Goal: Complete application form

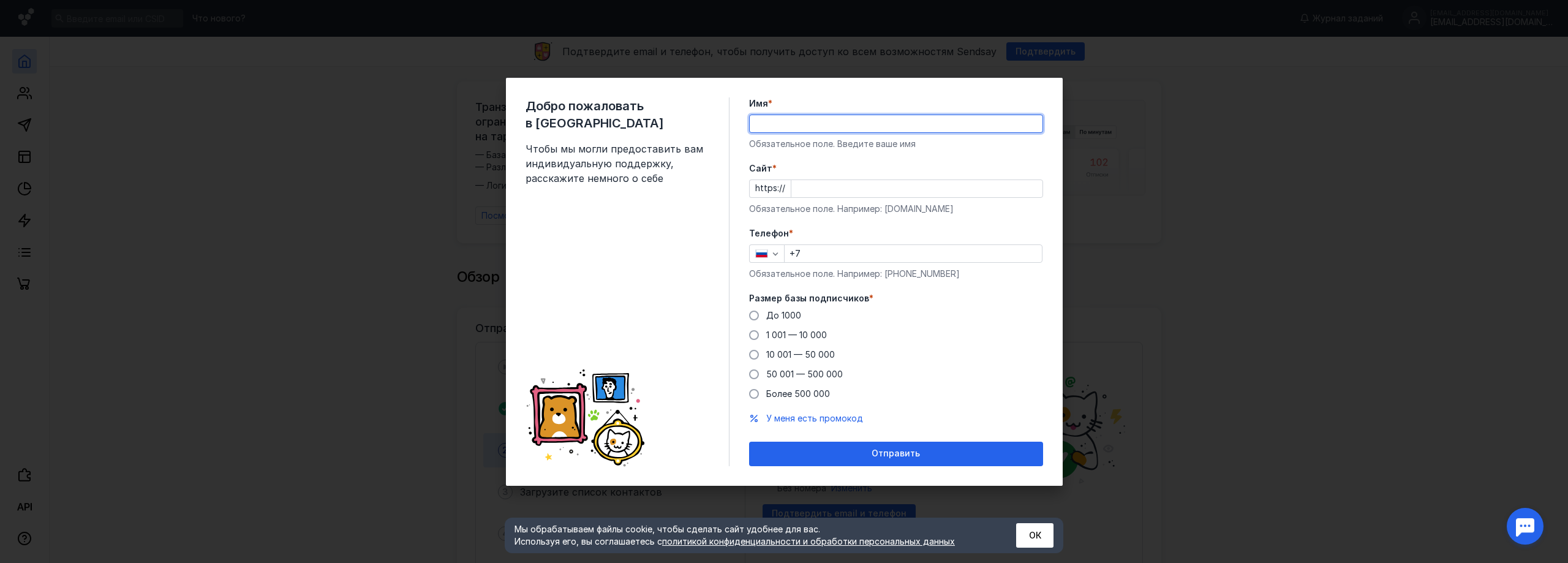
click at [777, 121] on input "Имя *" at bounding box center [895, 123] width 292 height 17
click at [777, 123] on input "ООО НПО Новые Технологии"" at bounding box center [895, 123] width 292 height 17
type input "ООО "НПО Новые Технологии""
click at [810, 188] on input "Cайт *" at bounding box center [917, 189] width 251 height 17
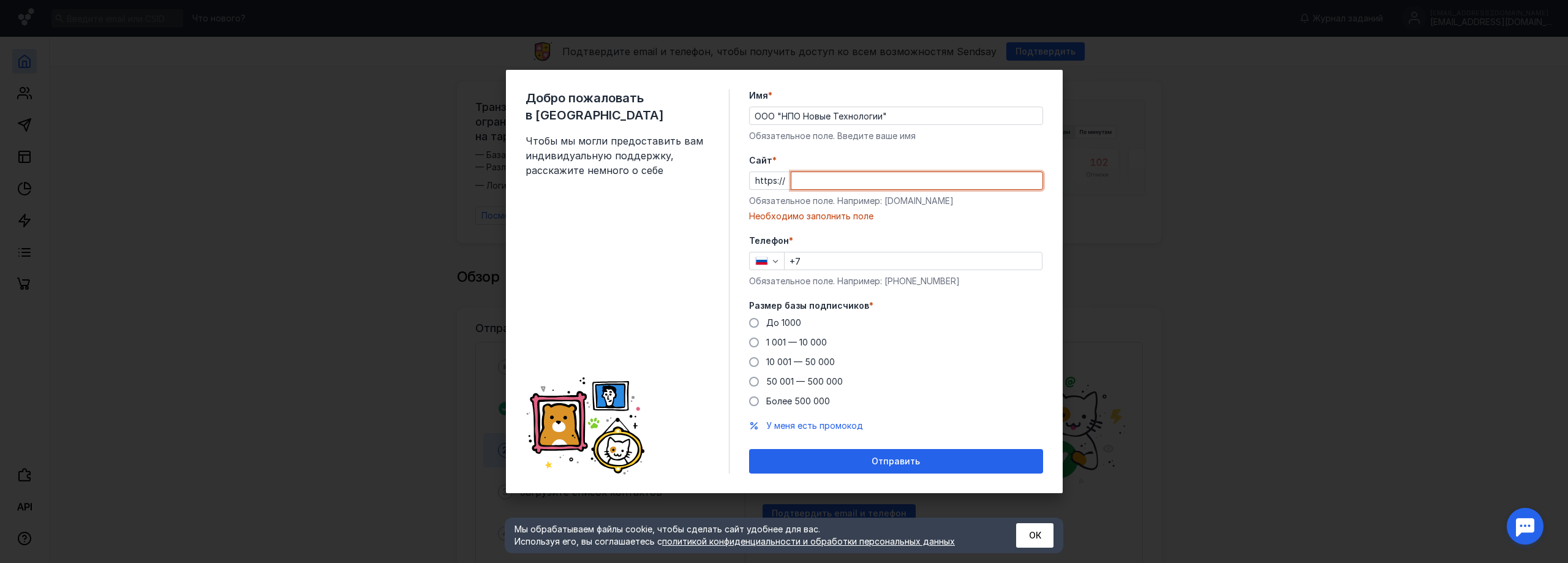
click at [906, 177] on input "Cайт *" at bounding box center [917, 180] width 251 height 17
paste input "[DOMAIN_NAME][URL]"
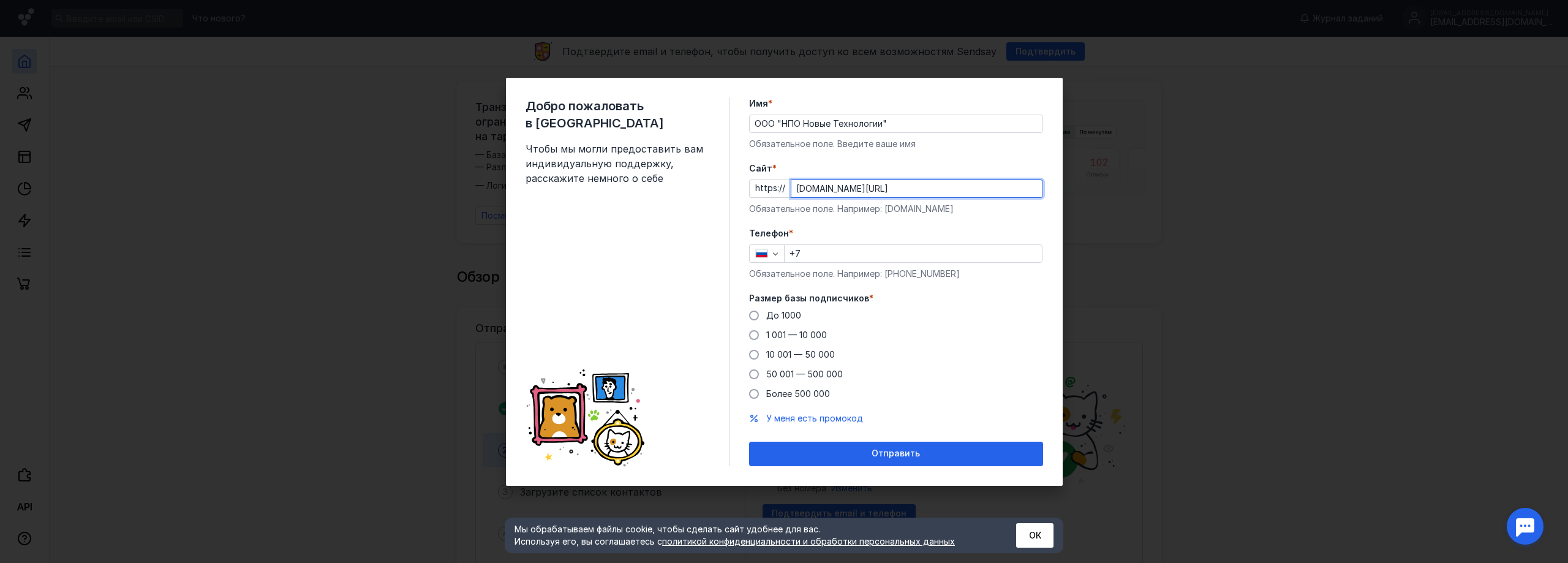
type input "[DOMAIN_NAME][URL]"
click at [827, 260] on input "+7" at bounding box center [913, 253] width 257 height 17
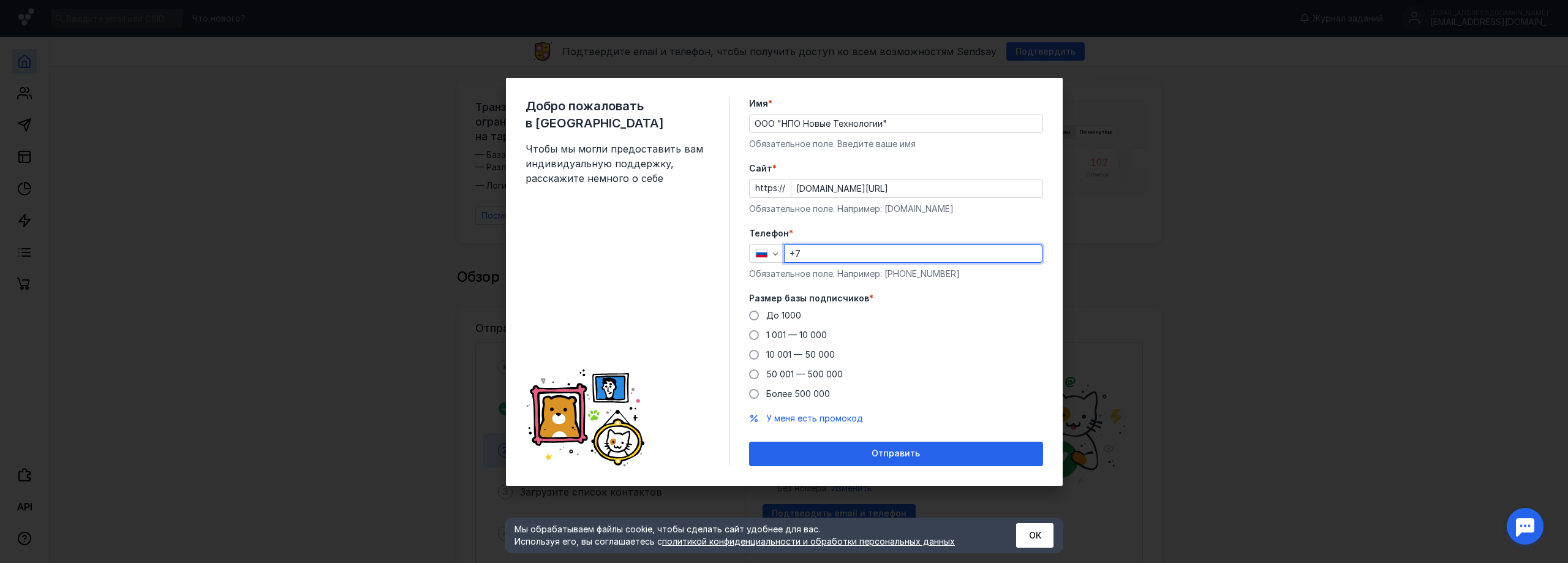
type input "[PHONE_NUMBER]"
click at [761, 317] on label "До 1000" at bounding box center [776, 315] width 52 height 12
click at [0, 0] on input "До 1000" at bounding box center [0, 0] width 0 height 0
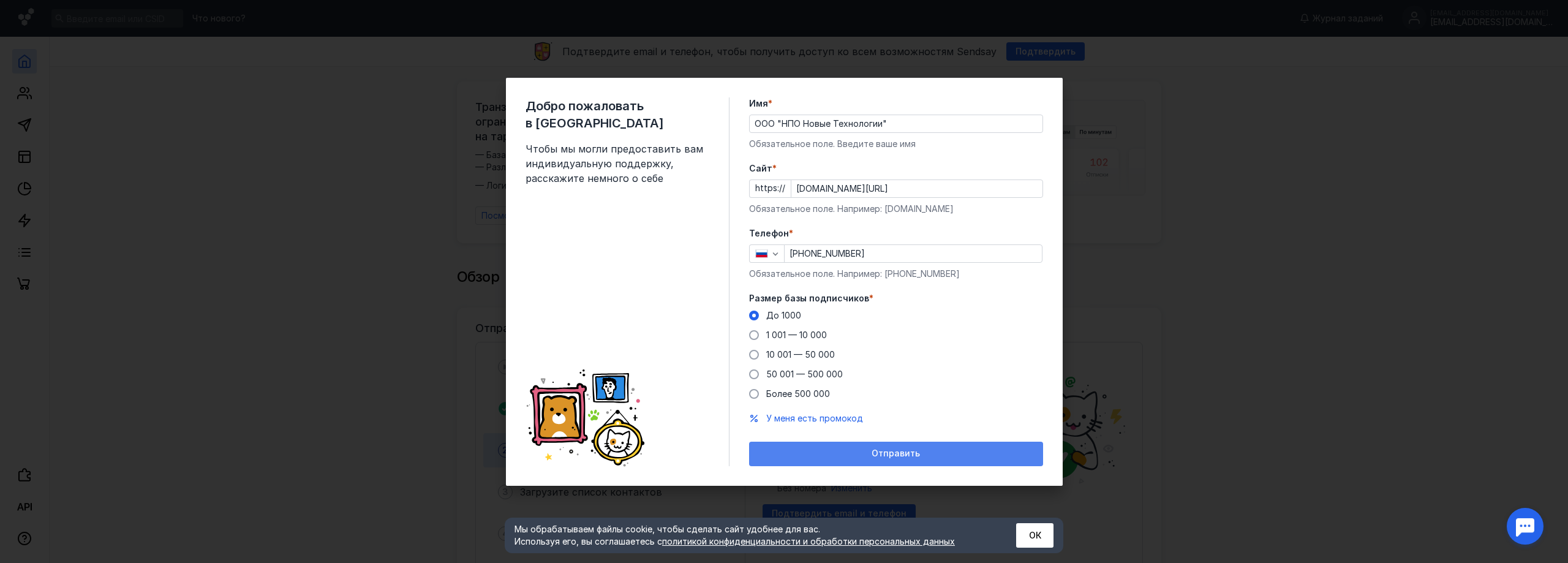
click at [880, 453] on span "Отправить" at bounding box center [896, 454] width 49 height 10
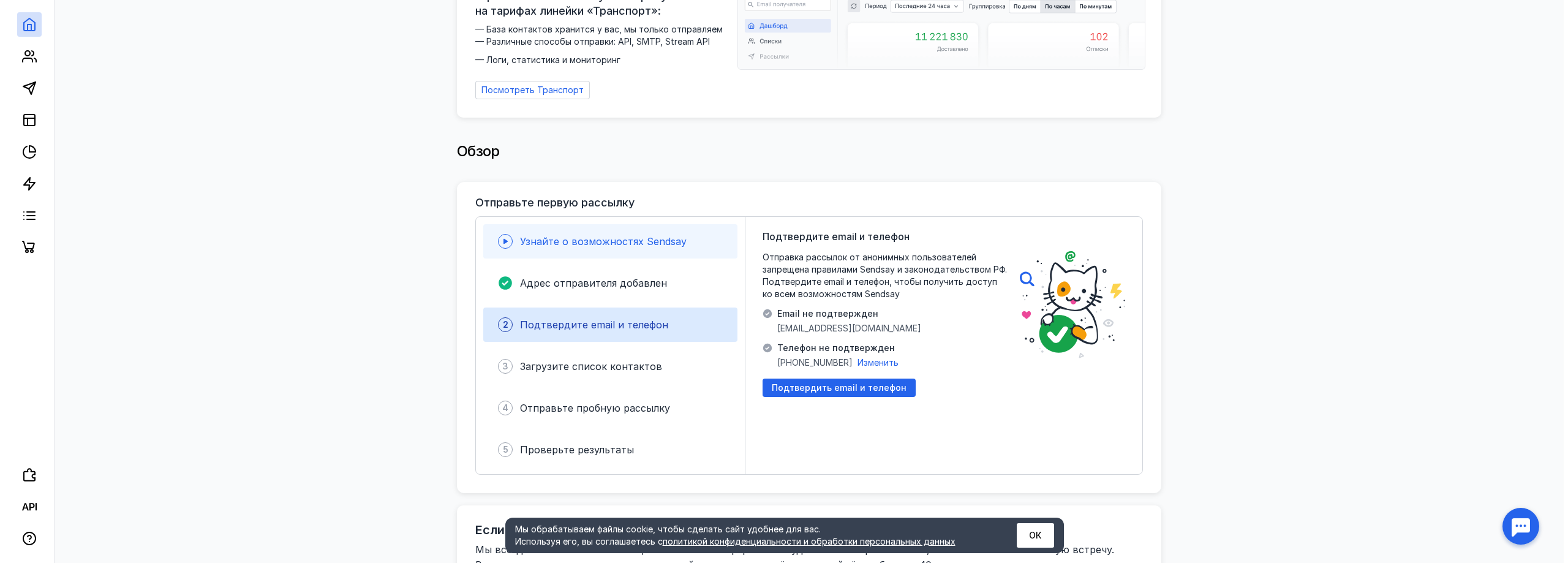
scroll to position [184, 0]
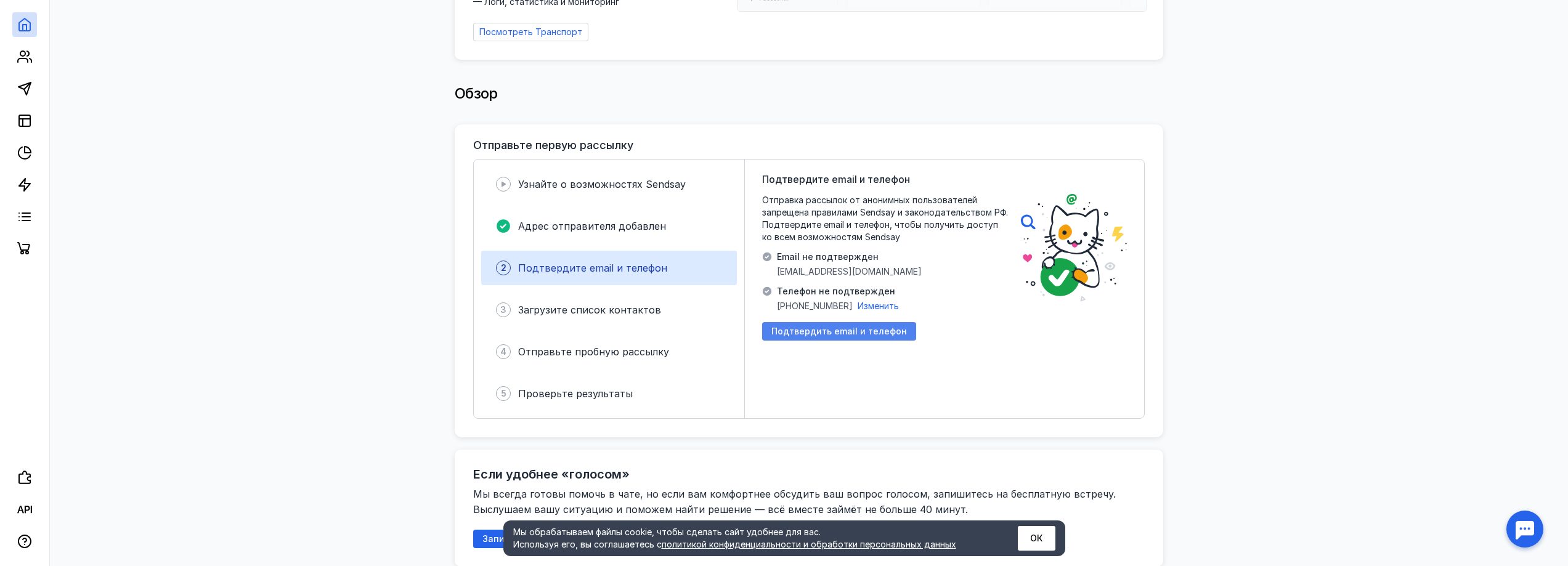
click at [837, 326] on span "Подтвердить email и телефон" at bounding box center [839, 331] width 135 height 10
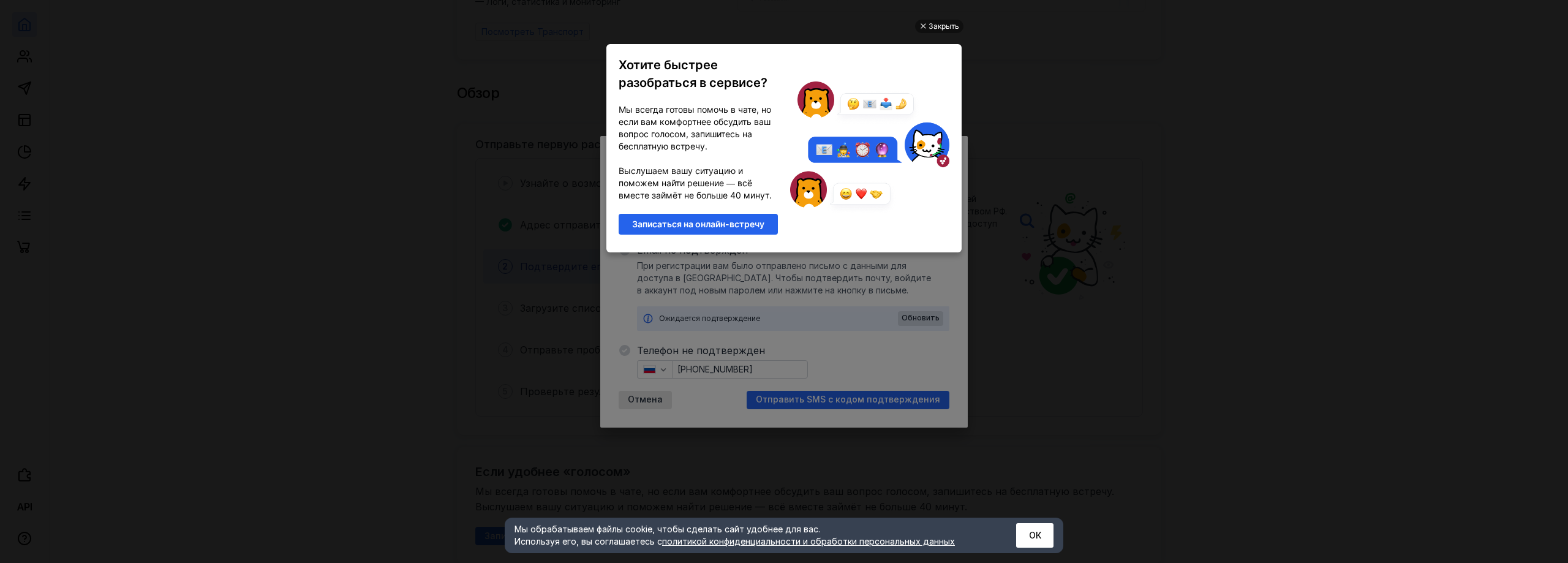
scroll to position [0, 0]
click at [924, 22] on div "Закрыть" at bounding box center [939, 26] width 49 height 13
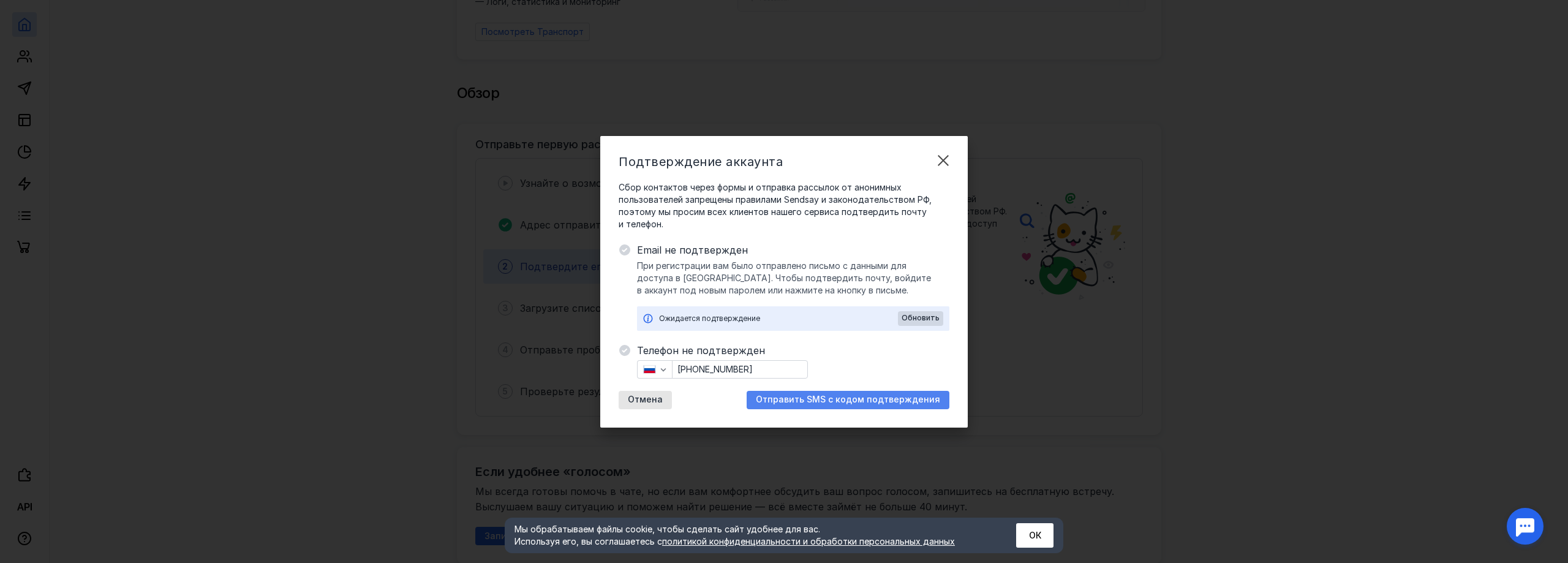
click at [814, 397] on span "Отправить SMS с кодом подтверждения" at bounding box center [848, 399] width 184 height 10
click at [916, 317] on span "Обновить" at bounding box center [920, 318] width 38 height 8
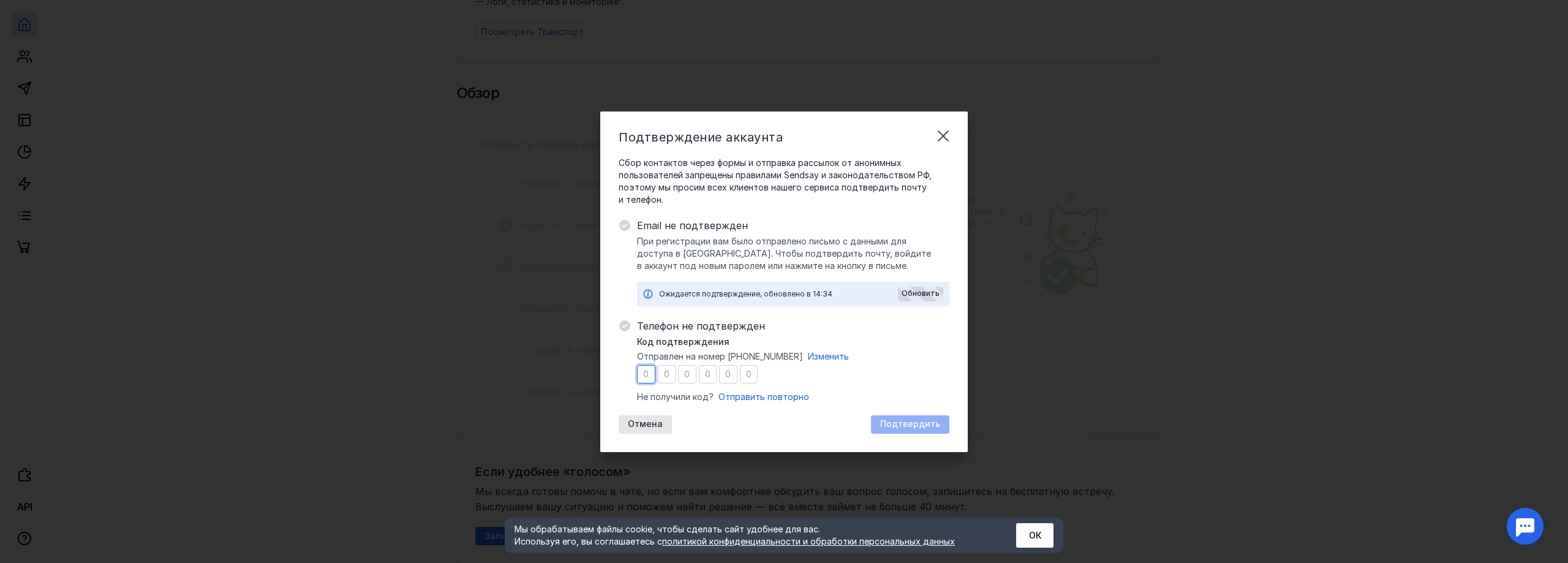
type input "0"
type input "8"
type input "6"
type input "2"
type input "9"
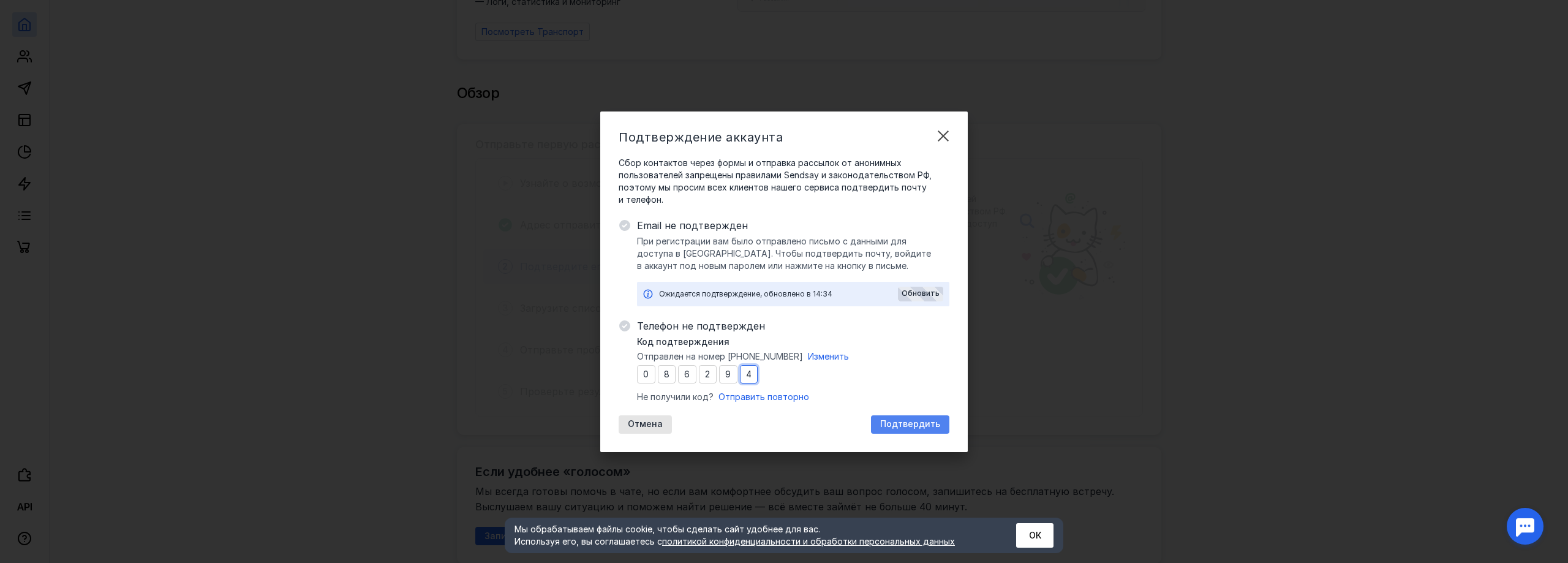
type input "4"
click at [905, 426] on span "Подтвердить" at bounding box center [910, 424] width 60 height 10
